Goal: Information Seeking & Learning: Learn about a topic

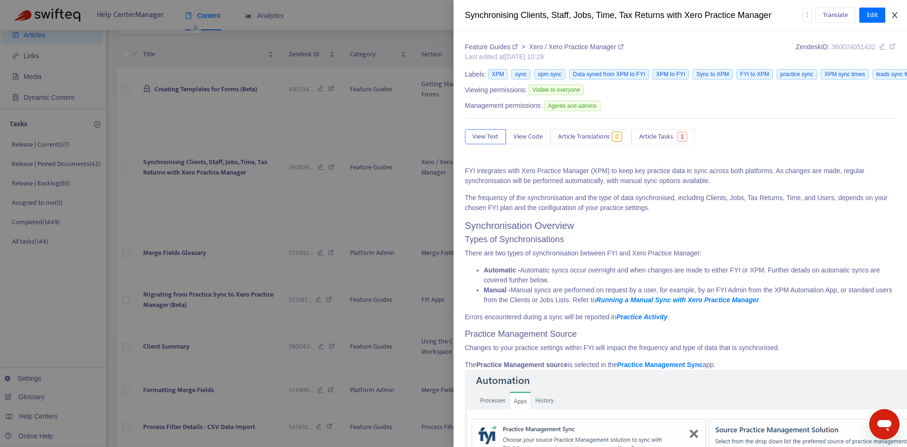
click at [898, 17] on icon "close" at bounding box center [895, 15] width 8 height 8
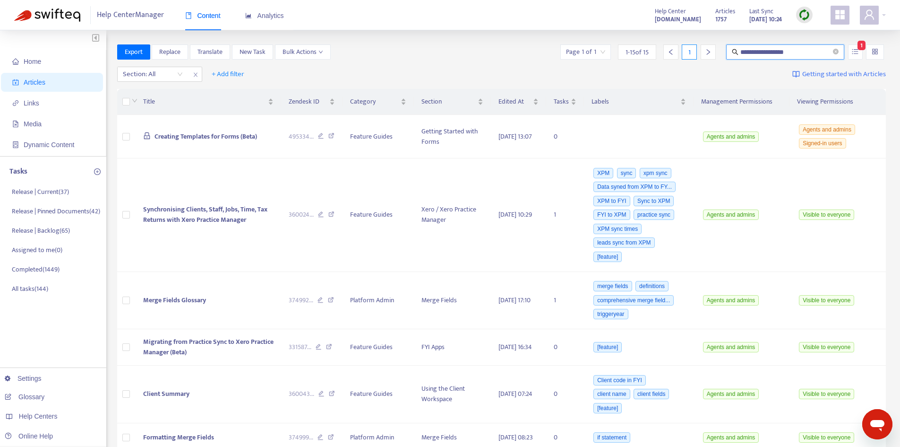
drag, startPoint x: 800, startPoint y: 52, endPoint x: 708, endPoint y: 53, distance: 91.7
click at [708, 53] on div "**********" at bounding box center [723, 51] width 328 height 15
type input "**********"
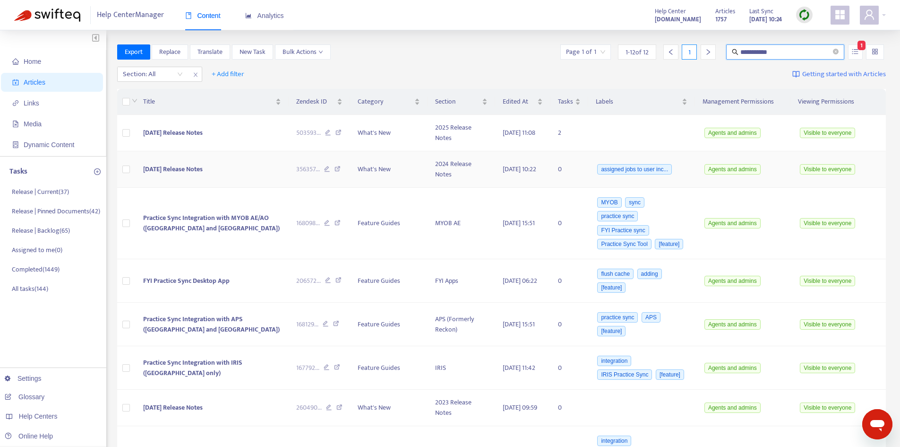
scroll to position [47, 0]
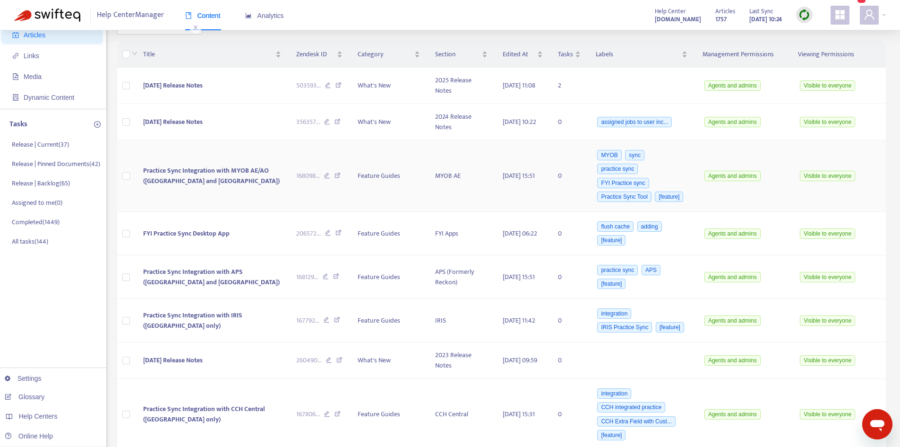
click at [212, 173] on span "Practice Sync Integration with MYOB AE/AO ([GEOGRAPHIC_DATA] and [GEOGRAPHIC_DA…" at bounding box center [211, 175] width 137 height 21
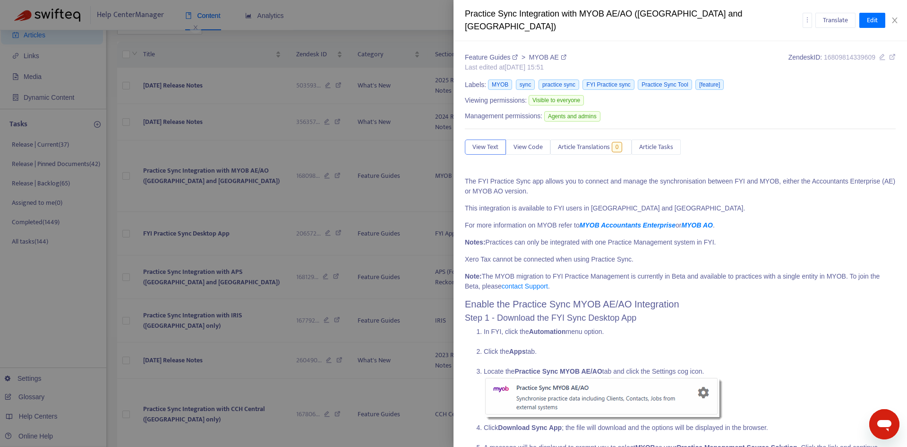
click at [890, 53] on icon at bounding box center [893, 56] width 7 height 7
click at [896, 20] on div "Translate Edit" at bounding box center [850, 20] width 94 height 15
click at [896, 17] on icon "close" at bounding box center [895, 21] width 8 height 8
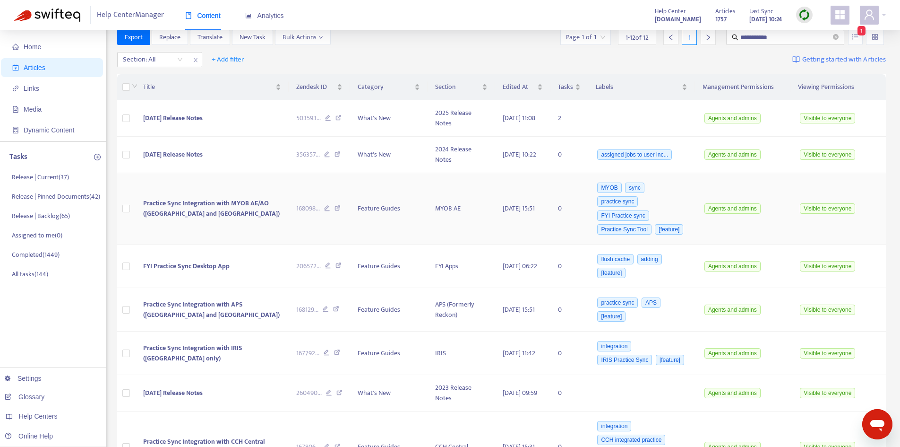
scroll to position [0, 0]
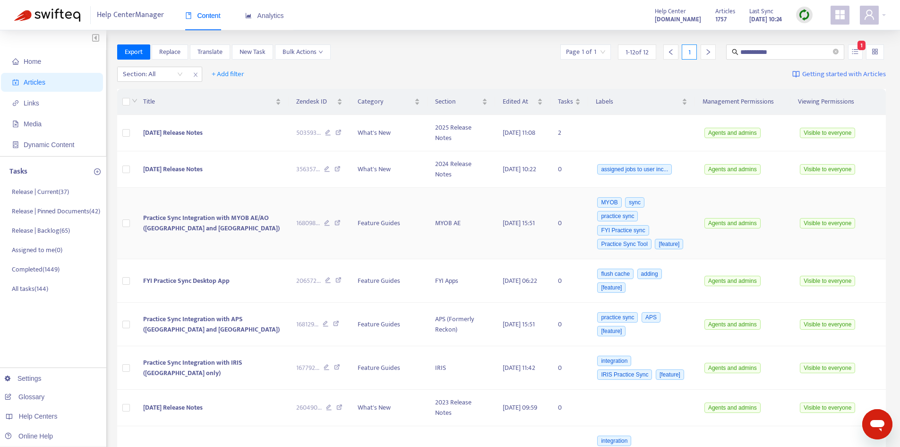
click at [206, 213] on span "Practice Sync Integration with MYOB AE/AO ([GEOGRAPHIC_DATA] and [GEOGRAPHIC_DA…" at bounding box center [211, 222] width 137 height 21
click at [202, 220] on span "Practice Sync Integration with MYOB AE/AO ([GEOGRAPHIC_DATA] and [GEOGRAPHIC_DA…" at bounding box center [211, 222] width 137 height 21
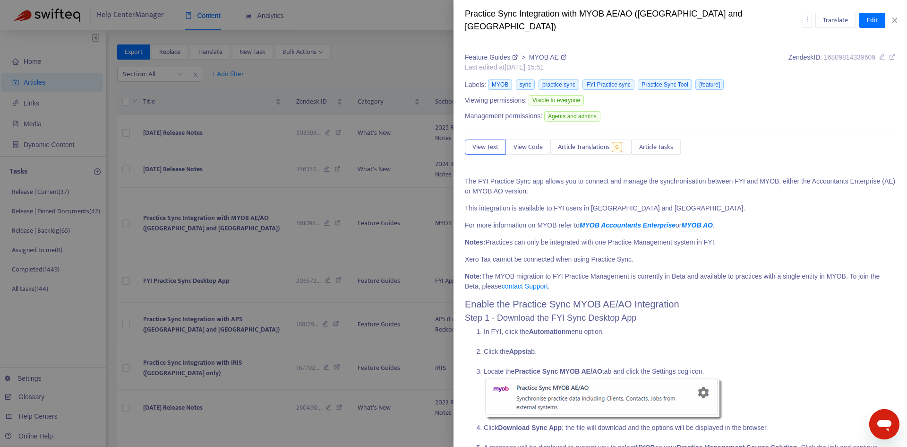
click at [890, 53] on icon at bounding box center [893, 56] width 7 height 7
click at [895, 17] on icon "close" at bounding box center [894, 20] width 5 height 6
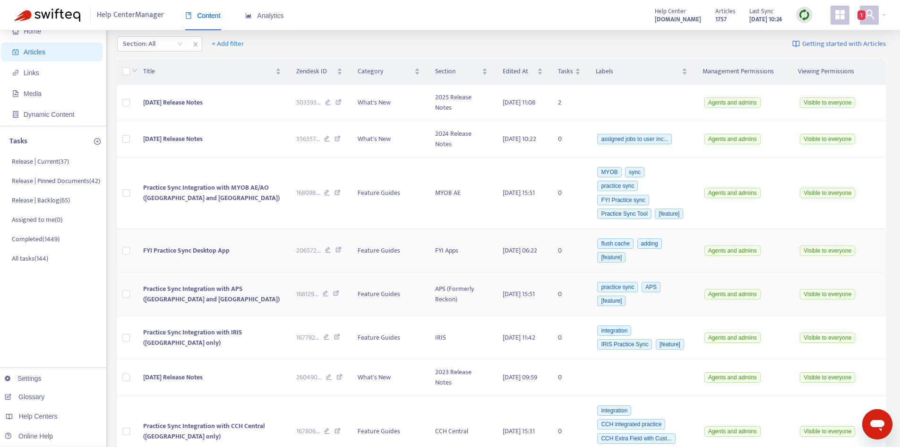
scroll to position [47, 0]
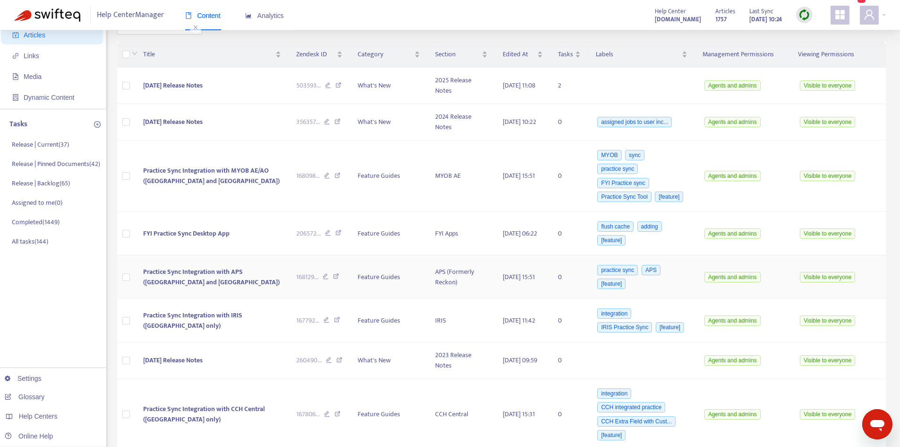
click at [206, 274] on span "Practice Sync Integration with APS ([GEOGRAPHIC_DATA] and [GEOGRAPHIC_DATA])" at bounding box center [211, 276] width 137 height 21
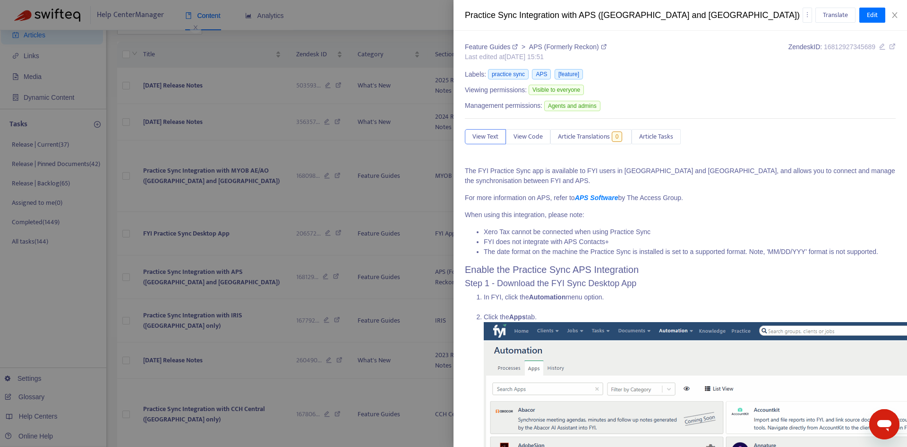
click at [890, 48] on icon at bounding box center [893, 46] width 7 height 7
click at [897, 14] on icon "close" at bounding box center [895, 15] width 8 height 8
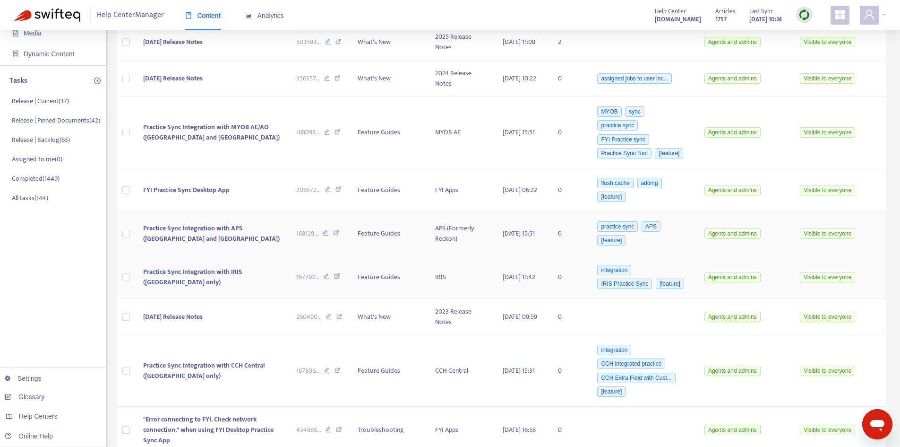
scroll to position [95, 0]
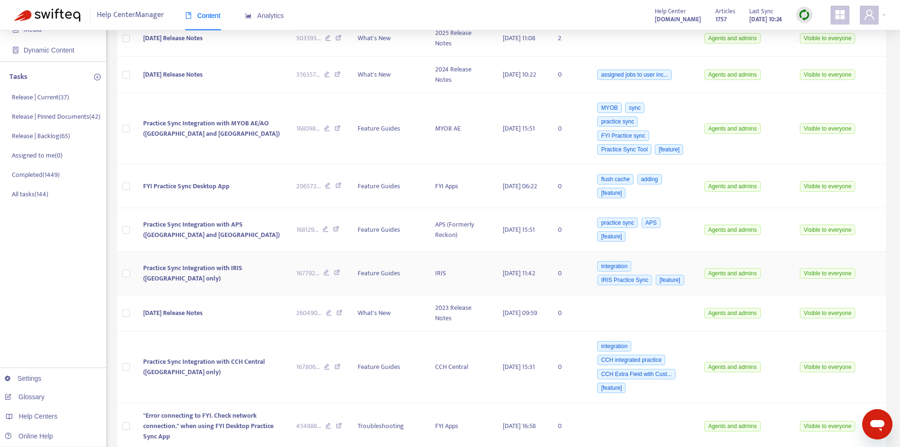
click at [195, 274] on td "Practice Sync Integration with IRIS ([GEOGRAPHIC_DATA] only)" at bounding box center [212, 272] width 153 height 43
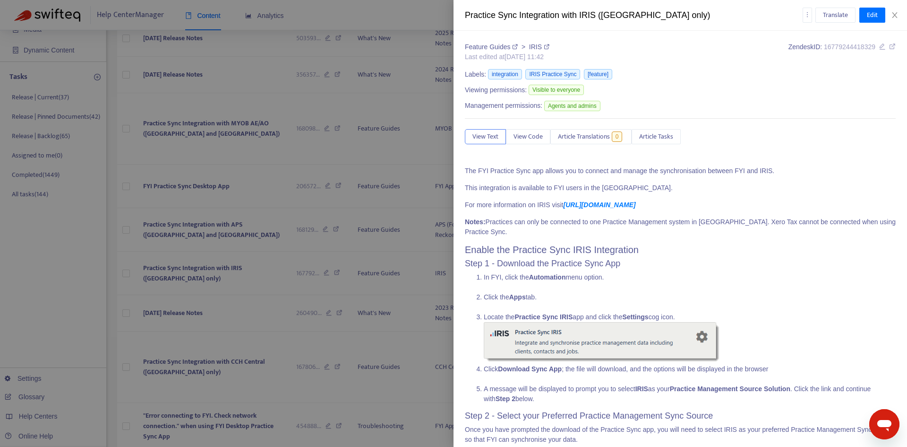
click at [890, 47] on icon at bounding box center [893, 46] width 7 height 7
drag, startPoint x: 898, startPoint y: 17, endPoint x: 740, endPoint y: 18, distance: 157.4
click at [897, 17] on icon "close" at bounding box center [895, 15] width 8 height 8
